Goal: Check status: Check status

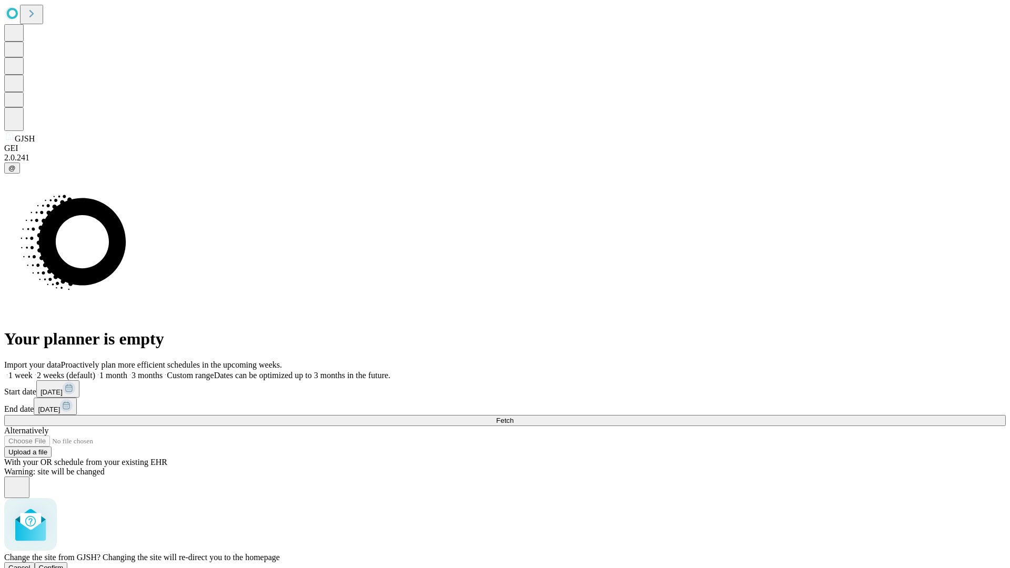
click at [64, 564] on span "Confirm" at bounding box center [51, 568] width 25 height 8
click at [95, 371] on label "2 weeks (default)" at bounding box center [64, 375] width 63 height 9
click at [513, 417] on span "Fetch" at bounding box center [504, 421] width 17 height 8
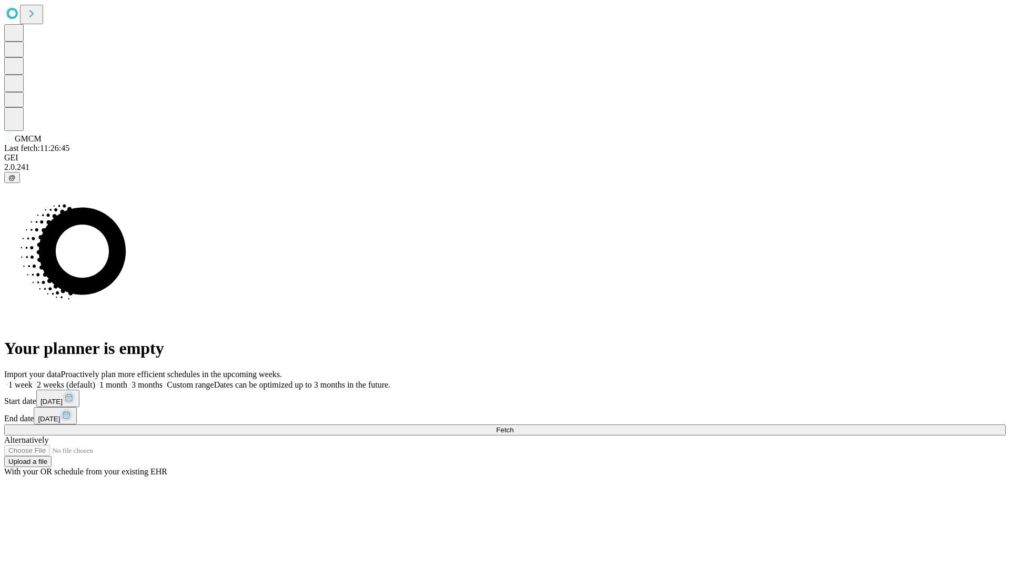
click at [95, 380] on label "2 weeks (default)" at bounding box center [64, 384] width 63 height 9
click at [513, 426] on span "Fetch" at bounding box center [504, 430] width 17 height 8
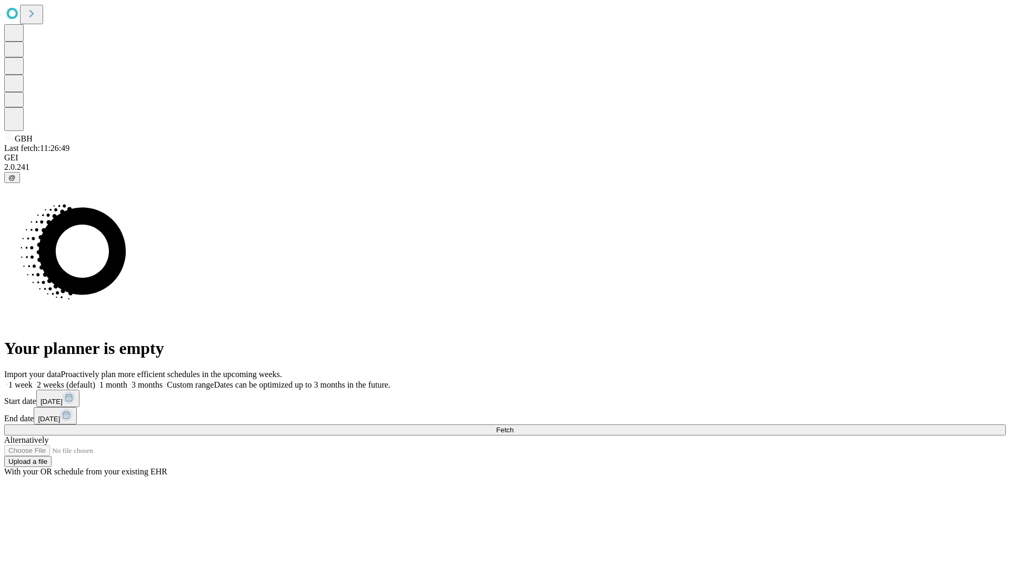
click at [95, 380] on label "2 weeks (default)" at bounding box center [64, 384] width 63 height 9
click at [513, 426] on span "Fetch" at bounding box center [504, 430] width 17 height 8
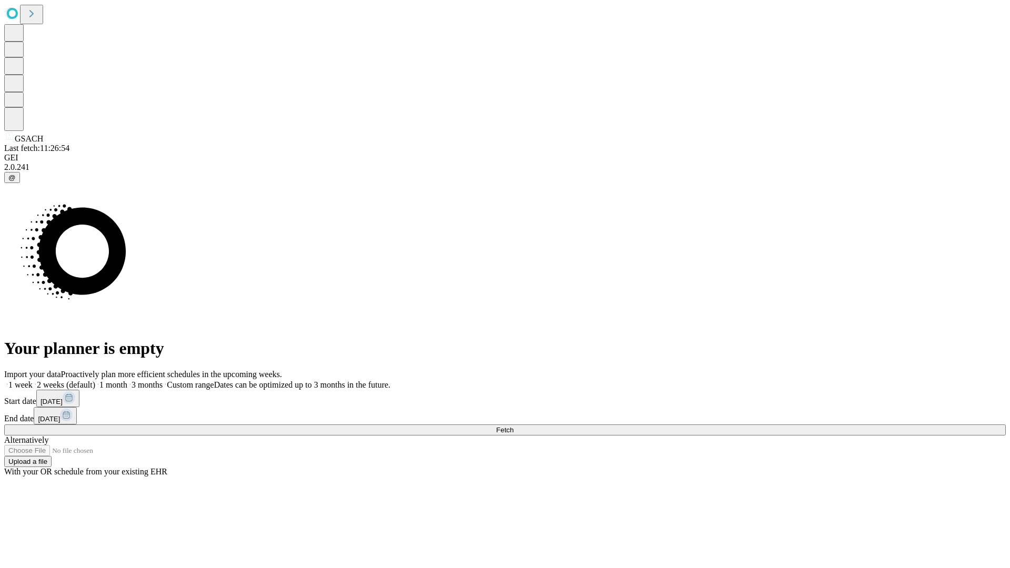
click at [95, 380] on label "2 weeks (default)" at bounding box center [64, 384] width 63 height 9
click at [513, 426] on span "Fetch" at bounding box center [504, 430] width 17 height 8
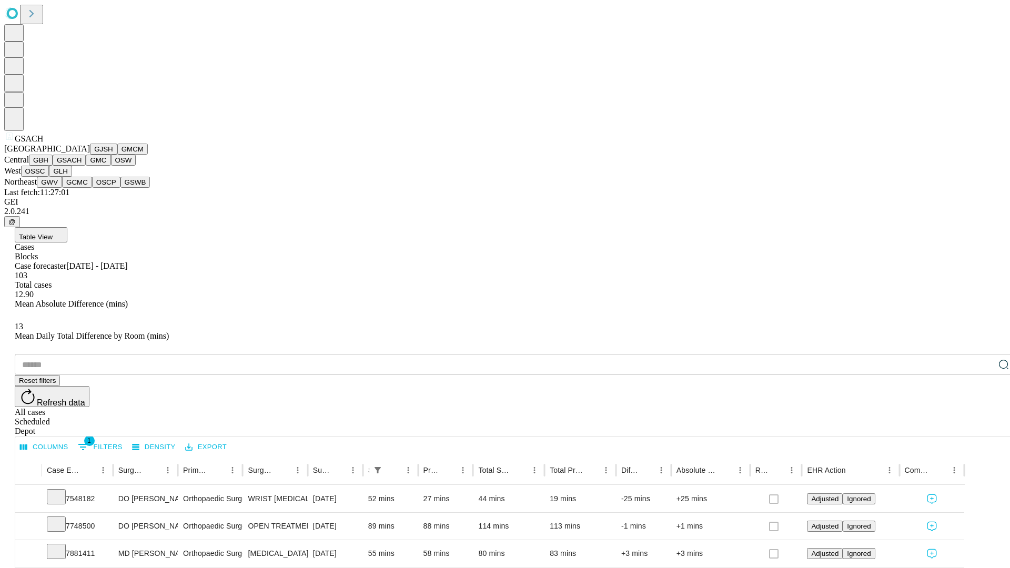
click at [86, 166] on button "GMC" at bounding box center [98, 160] width 25 height 11
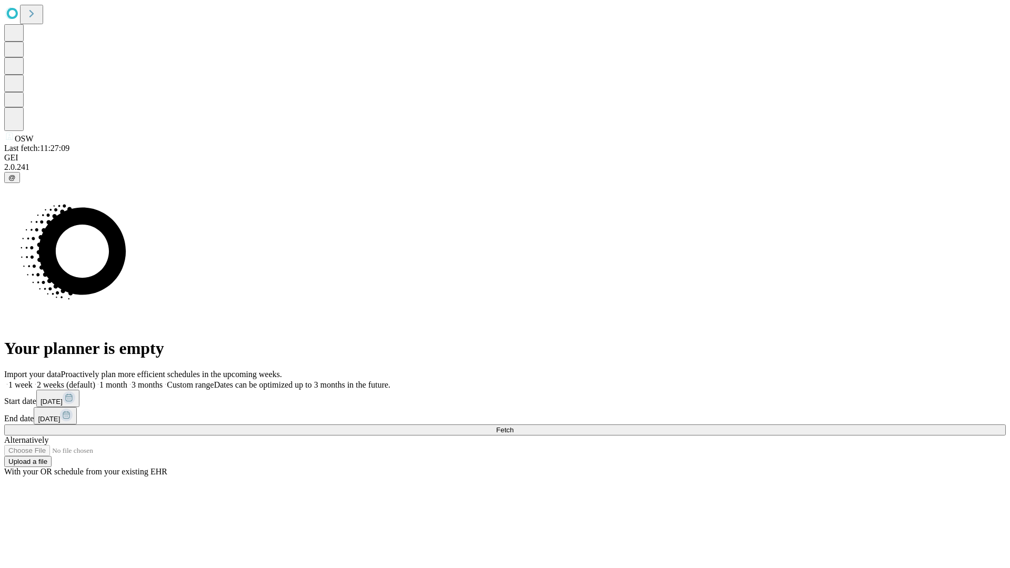
click at [95, 380] on label "2 weeks (default)" at bounding box center [64, 384] width 63 height 9
click at [513, 426] on span "Fetch" at bounding box center [504, 430] width 17 height 8
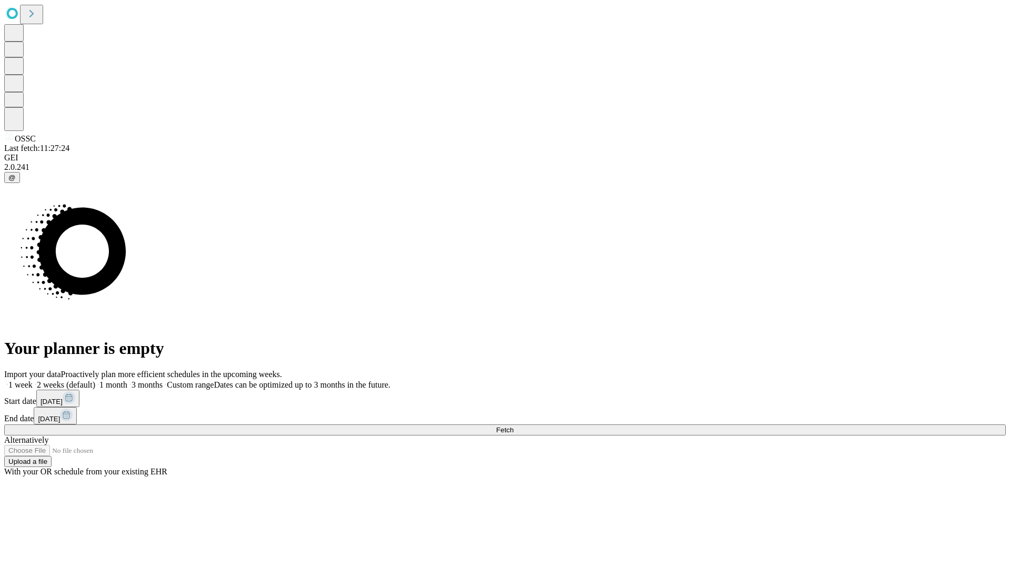
click at [95, 380] on label "2 weeks (default)" at bounding box center [64, 384] width 63 height 9
click at [513, 426] on span "Fetch" at bounding box center [504, 430] width 17 height 8
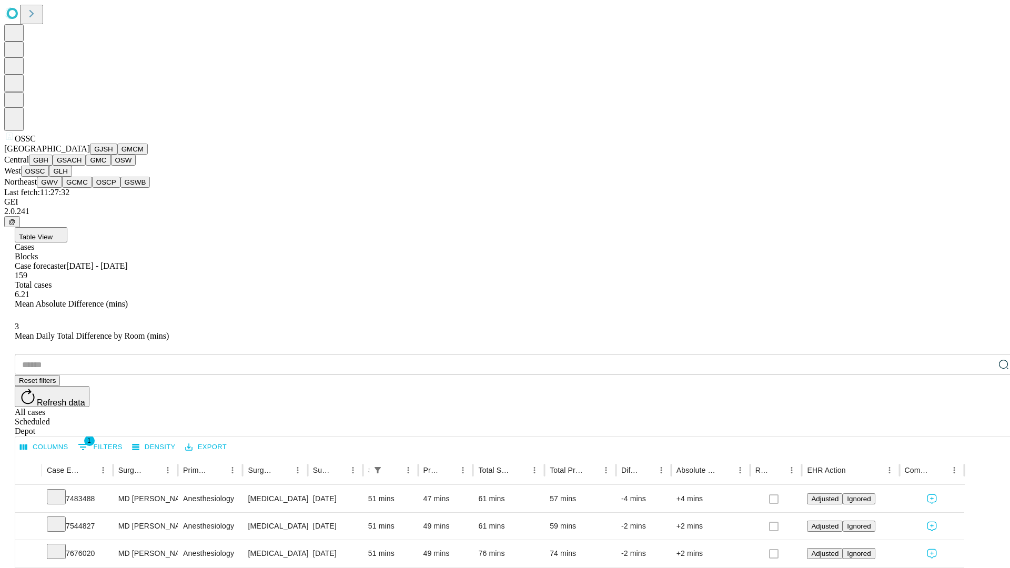
click at [72, 177] on button "GLH" at bounding box center [60, 171] width 23 height 11
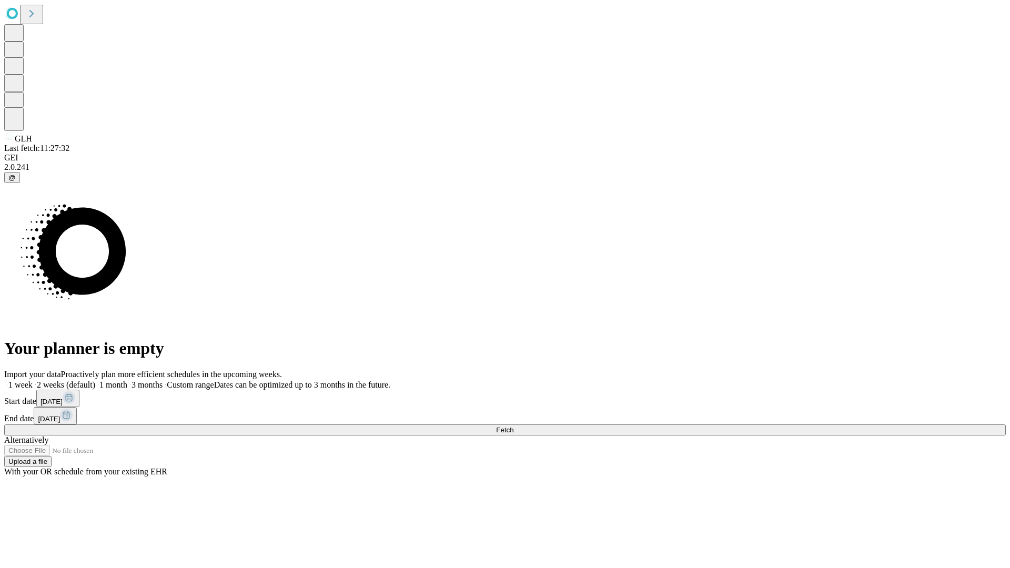
click at [95, 380] on label "2 weeks (default)" at bounding box center [64, 384] width 63 height 9
click at [513, 426] on span "Fetch" at bounding box center [504, 430] width 17 height 8
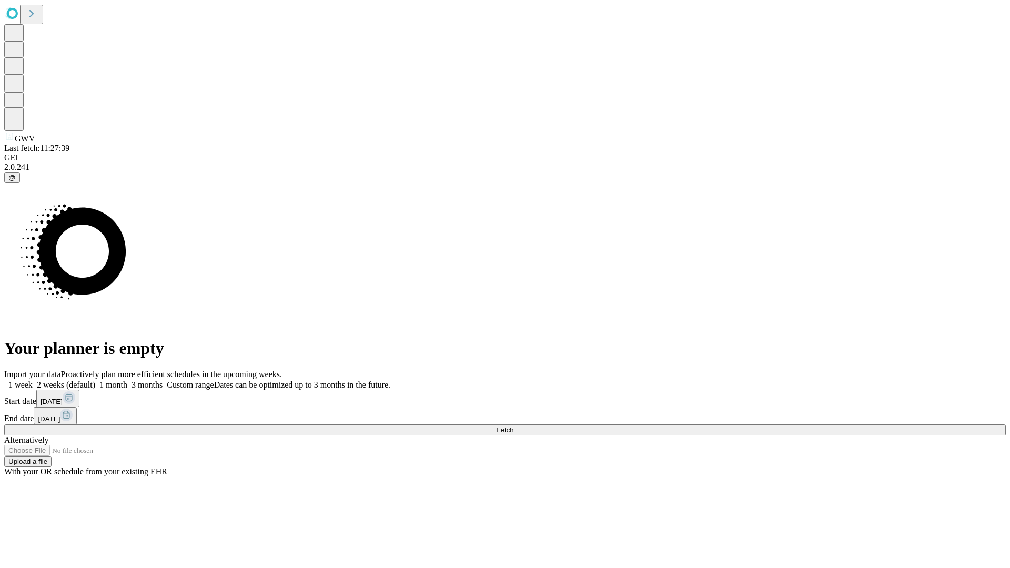
click at [95, 380] on label "2 weeks (default)" at bounding box center [64, 384] width 63 height 9
click at [513, 426] on span "Fetch" at bounding box center [504, 430] width 17 height 8
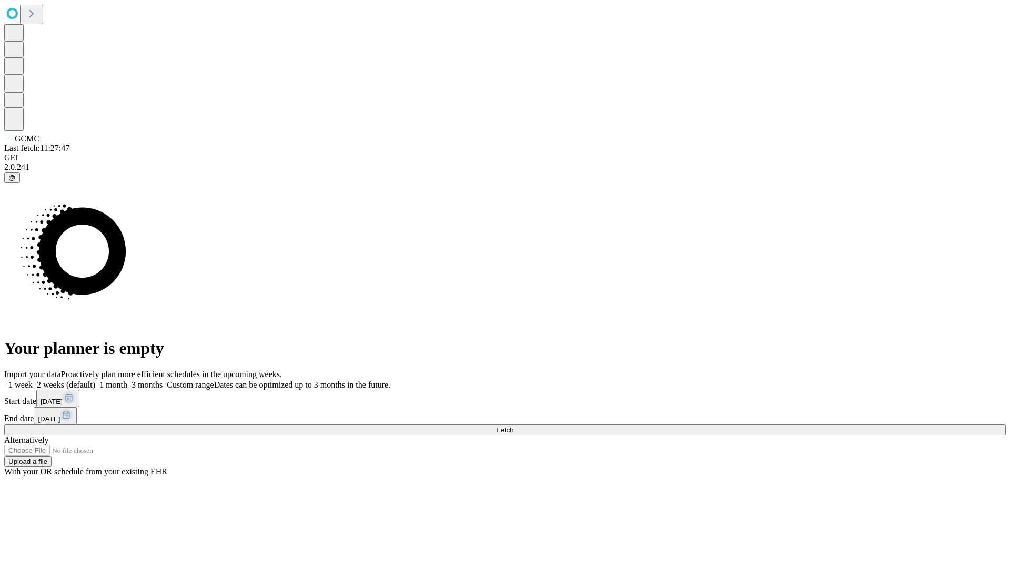
click at [95, 380] on label "2 weeks (default)" at bounding box center [64, 384] width 63 height 9
click at [513, 426] on span "Fetch" at bounding box center [504, 430] width 17 height 8
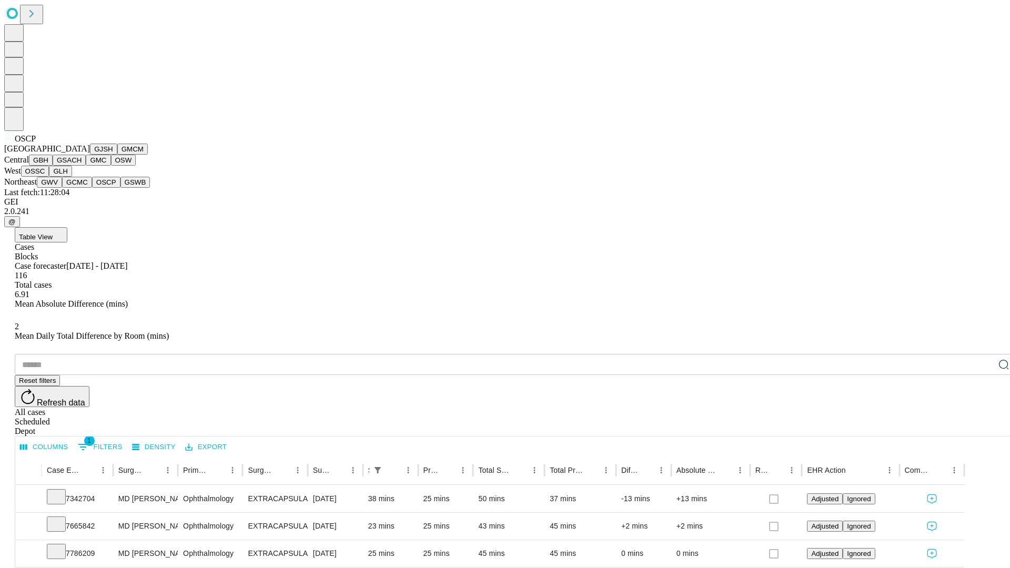
click at [120, 188] on button "GSWB" at bounding box center [135, 182] width 30 height 11
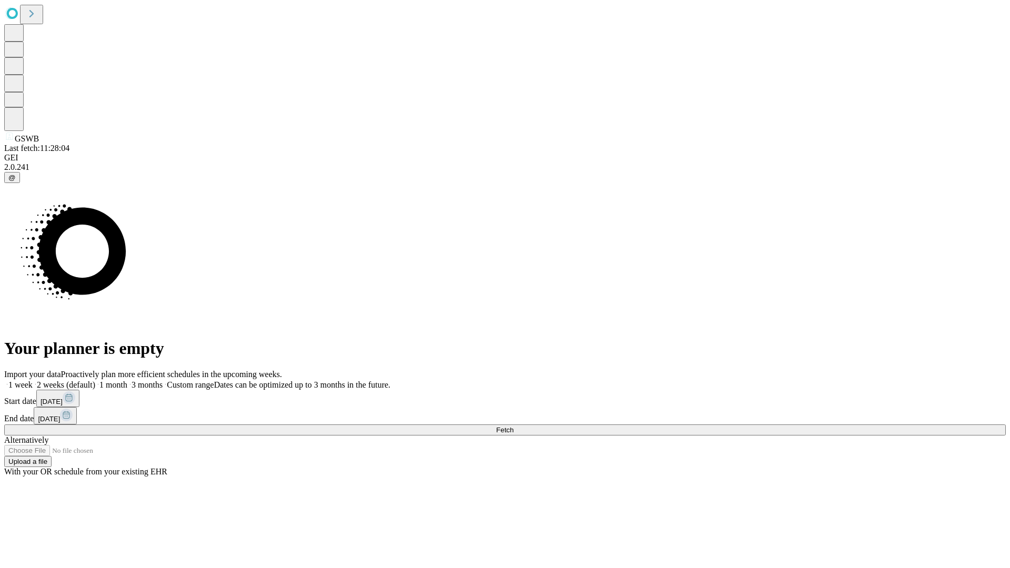
click at [95, 380] on label "2 weeks (default)" at bounding box center [64, 384] width 63 height 9
click at [513, 426] on span "Fetch" at bounding box center [504, 430] width 17 height 8
